Goal: Obtain resource: Download file/media

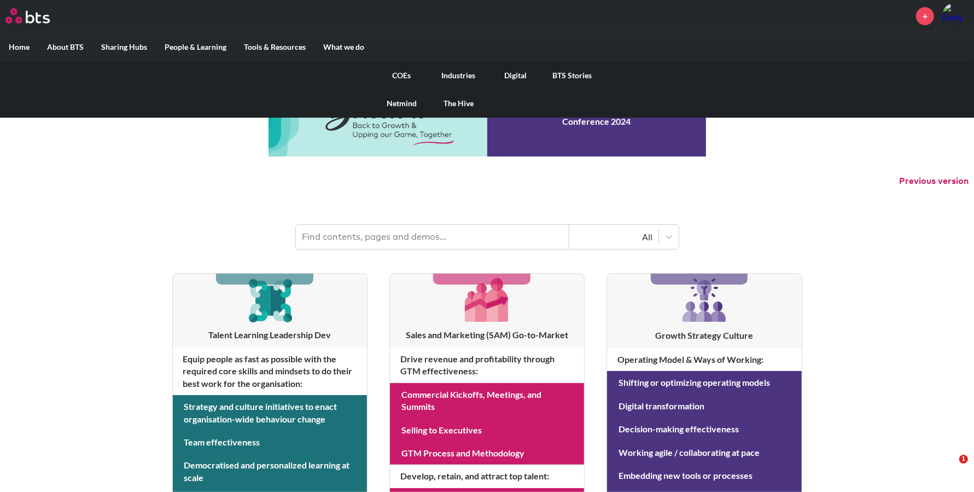
click at [392, 66] on link "COEs" at bounding box center [402, 75] width 57 height 28
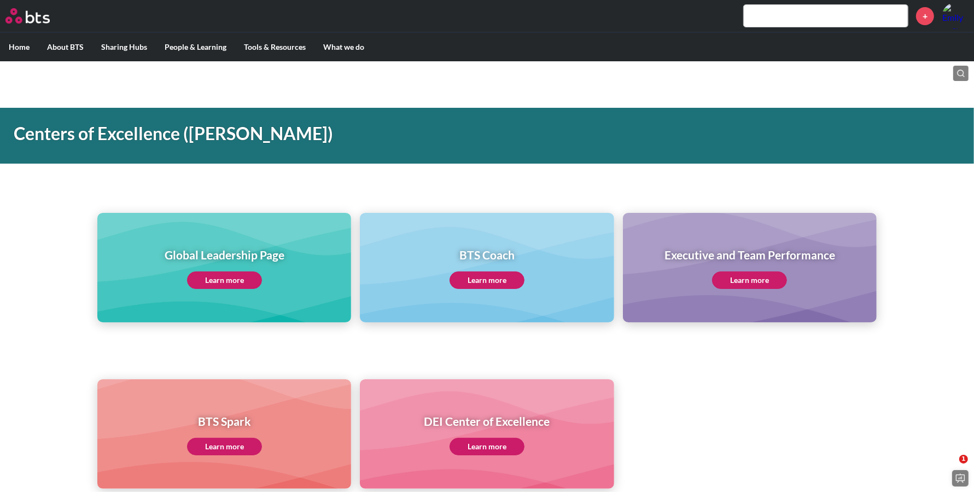
click at [28, 41] on label "Home" at bounding box center [19, 47] width 38 height 28
click at [0, 0] on input "Home" at bounding box center [0, 0] width 0 height 0
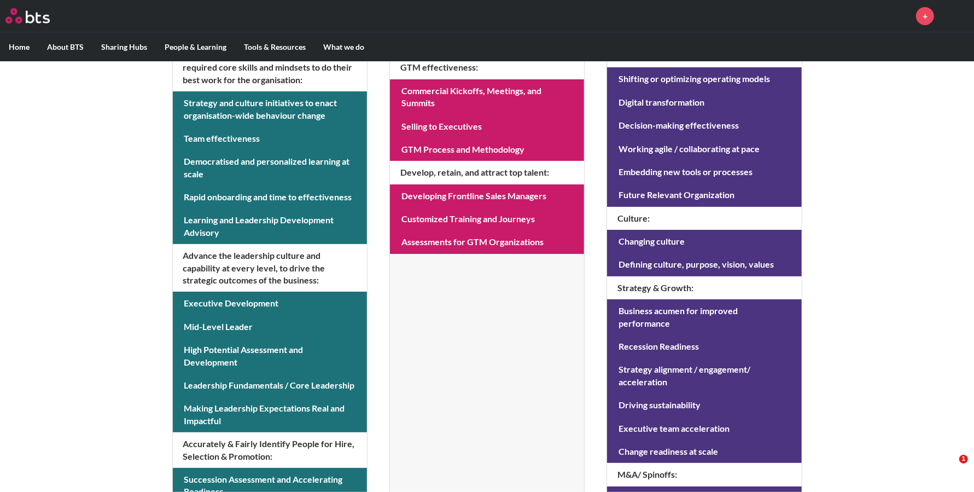
scroll to position [306, 0]
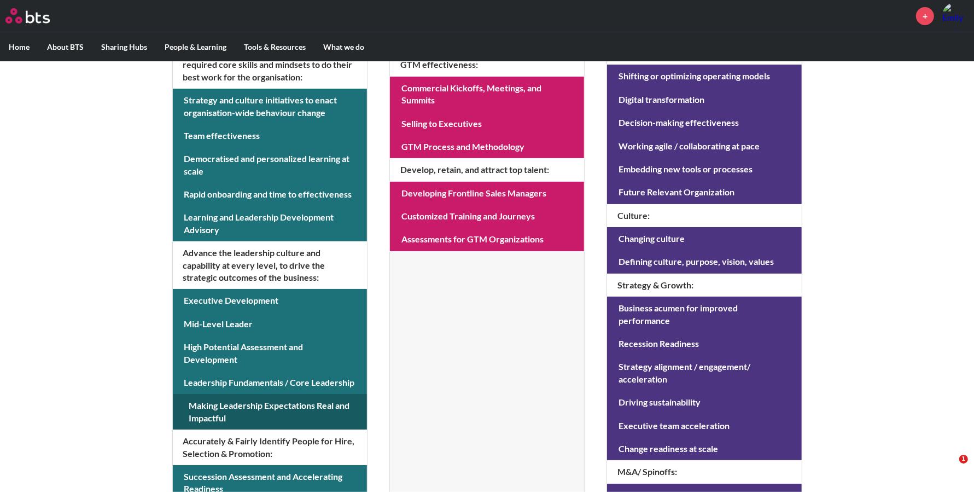
click at [214, 411] on link at bounding box center [270, 412] width 194 height 36
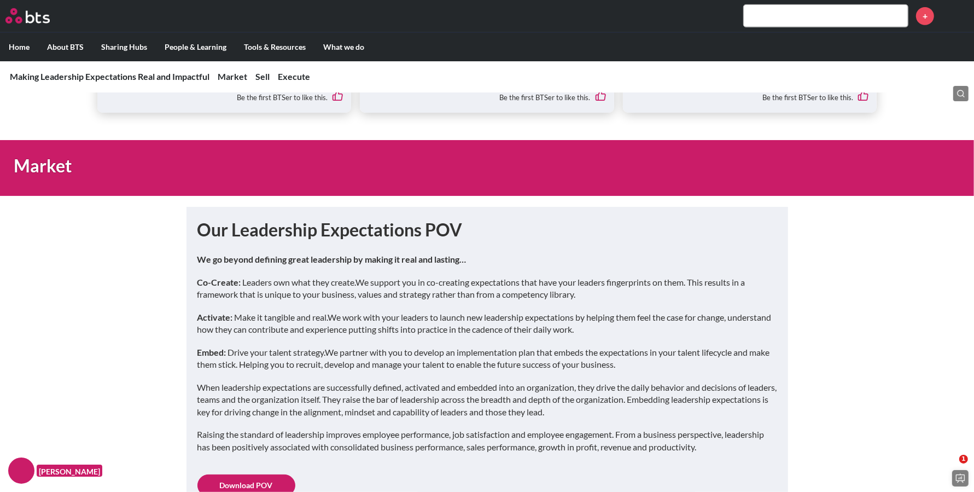
scroll to position [583, 0]
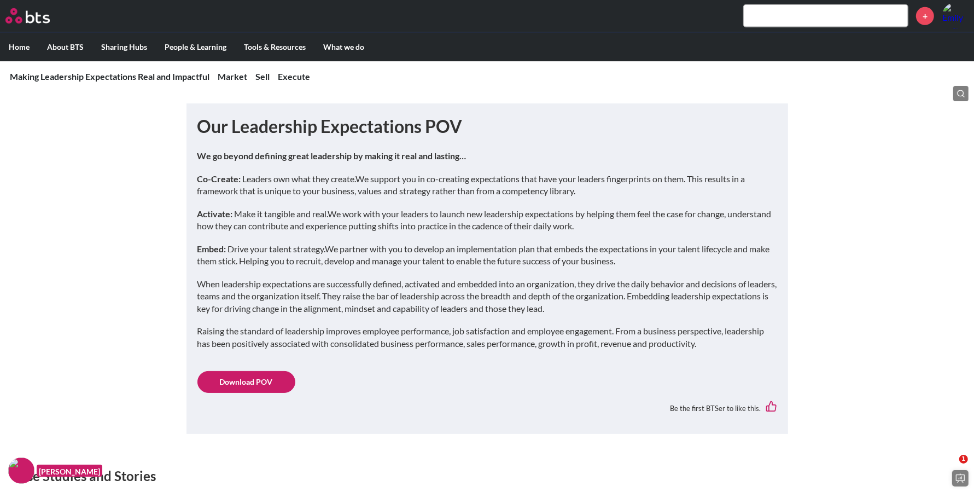
click at [259, 371] on link "Download POV" at bounding box center [247, 382] width 98 height 22
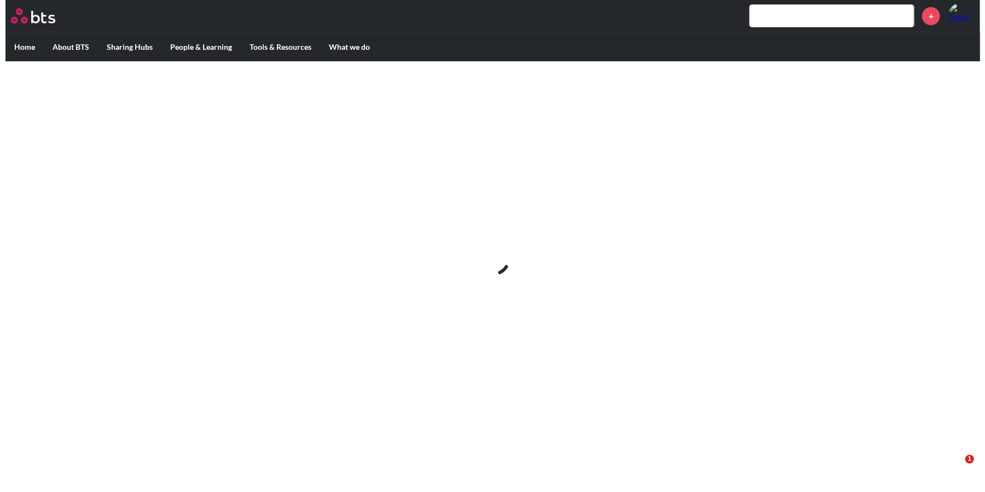
scroll to position [0, 0]
